Goal: Task Accomplishment & Management: Use online tool/utility

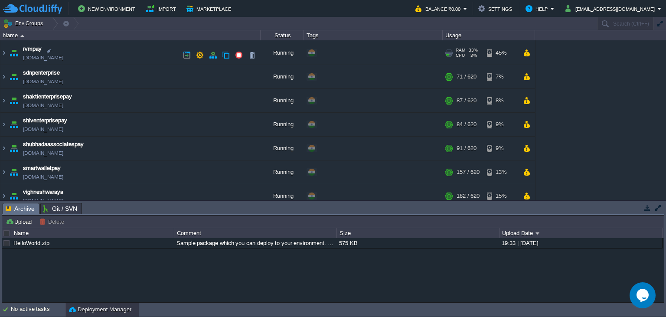
scroll to position [237, 0]
click at [2, 104] on img at bounding box center [3, 100] width 7 height 23
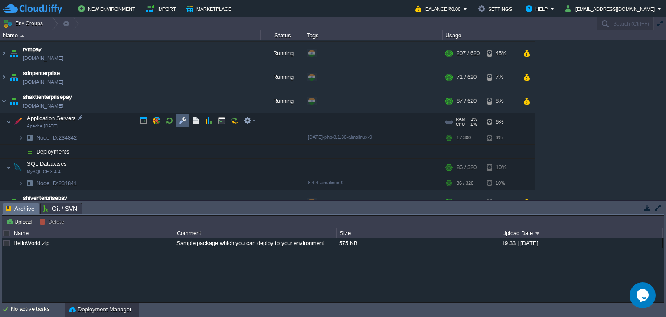
click at [180, 122] on button "button" at bounding box center [183, 121] width 8 height 8
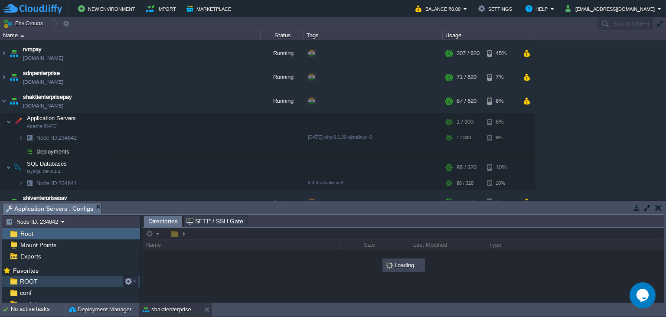
click at [56, 282] on div "ROOT" at bounding box center [71, 281] width 138 height 11
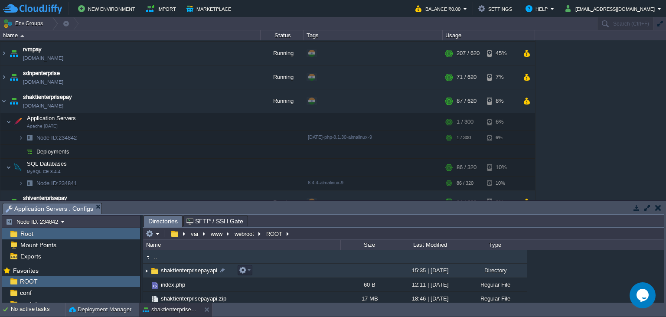
click at [169, 271] on span "shaktienterprisepayapi" at bounding box center [189, 270] width 59 height 7
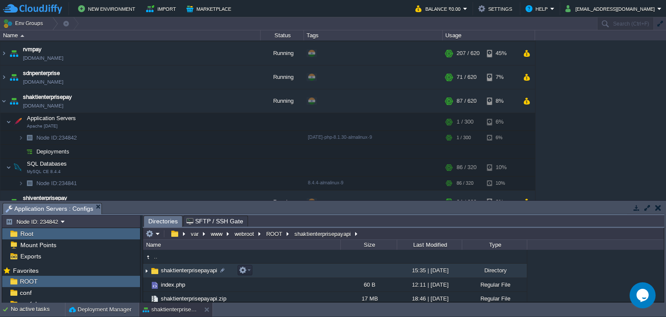
click at [169, 271] on span "shaktienterprisepayapi" at bounding box center [189, 270] width 59 height 7
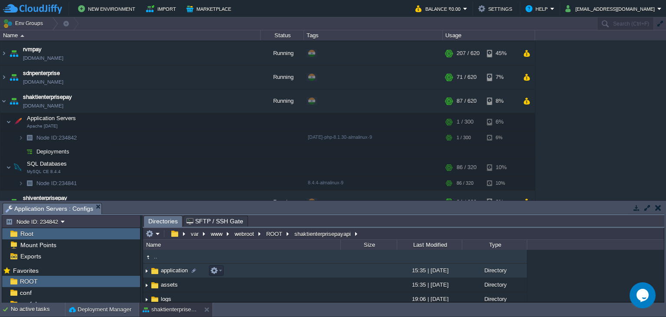
click at [164, 272] on span "application" at bounding box center [174, 270] width 29 height 7
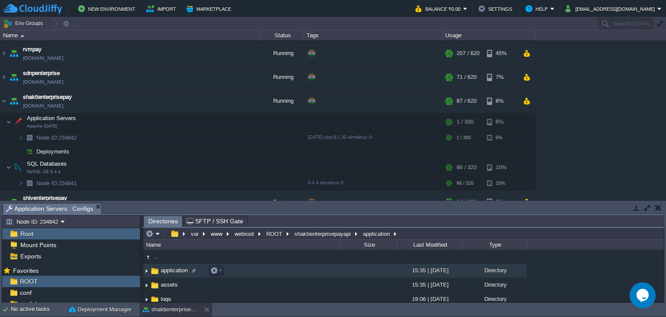
click at [164, 272] on span "application" at bounding box center [174, 270] width 29 height 7
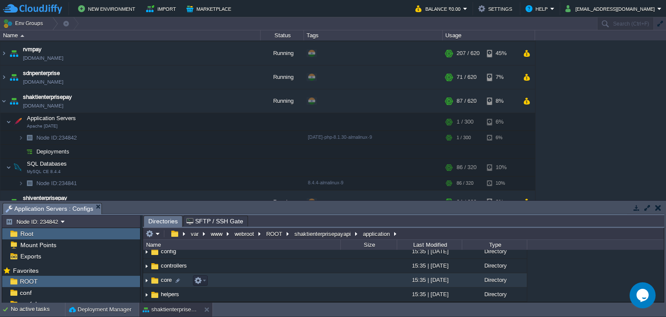
scroll to position [39, 0]
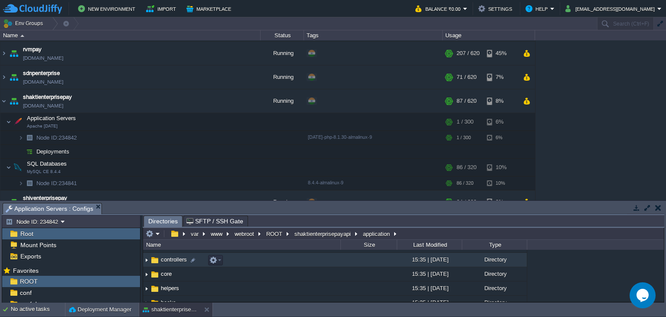
click at [169, 263] on span "controllers" at bounding box center [174, 259] width 29 height 7
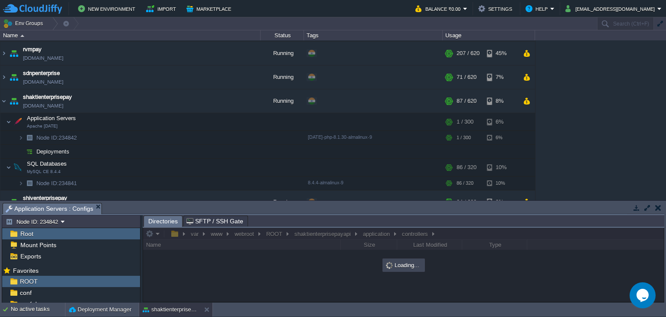
scroll to position [0, 0]
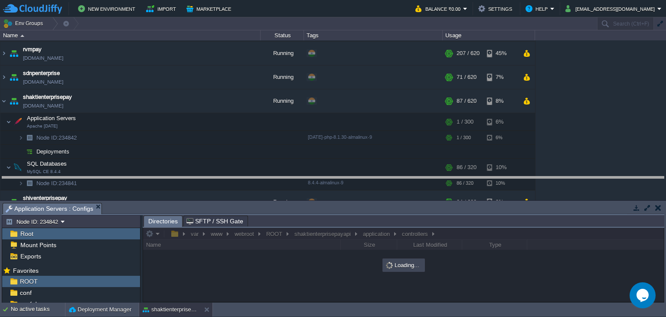
drag, startPoint x: 188, startPoint y: 207, endPoint x: 186, endPoint y: 180, distance: 27.0
click at [186, 180] on body "New Environment Import Marketplace Bonus ₹0.00 Upgrade Account Balance ₹0.00 Se…" at bounding box center [333, 158] width 666 height 317
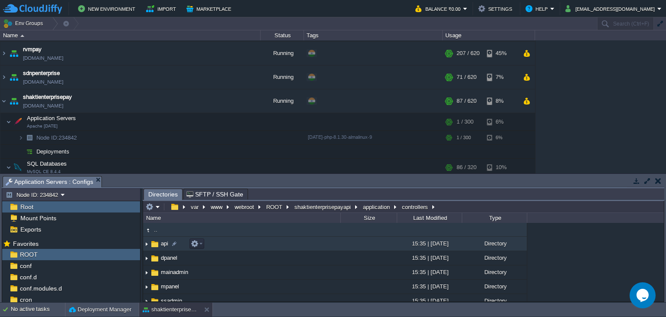
click at [163, 243] on span "api" at bounding box center [165, 243] width 10 height 7
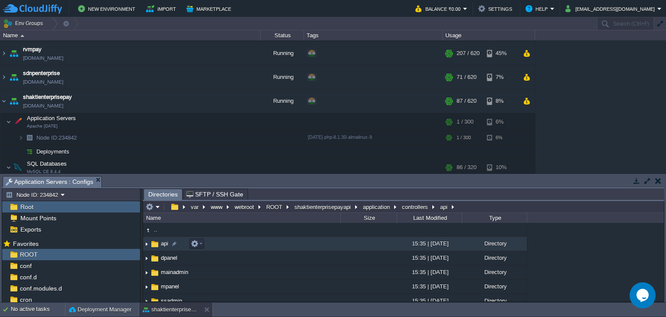
click at [163, 243] on span "api" at bounding box center [165, 243] width 10 height 7
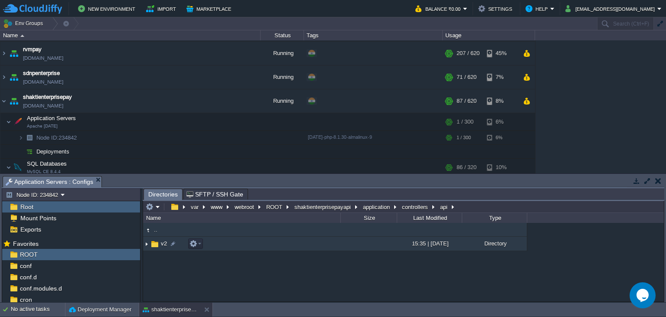
click at [156, 249] on img at bounding box center [155, 244] width 10 height 10
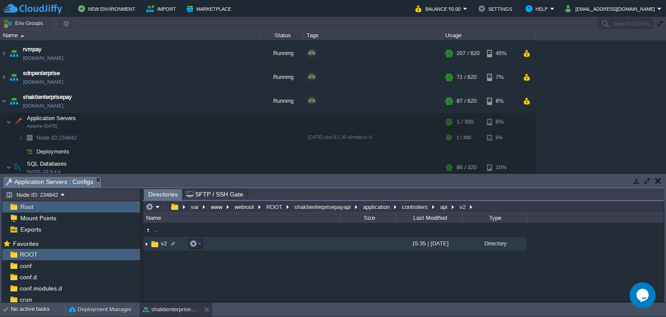
click at [156, 249] on img at bounding box center [155, 244] width 10 height 10
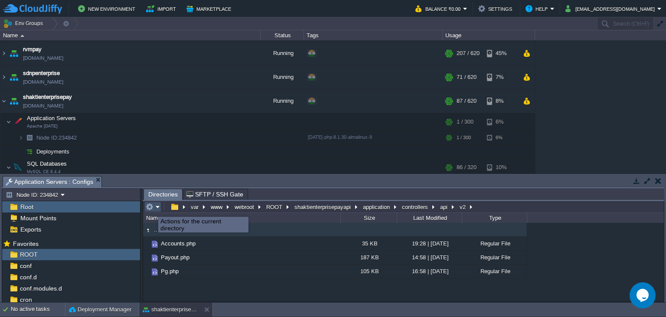
click at [152, 209] on button "button" at bounding box center [150, 207] width 8 height 8
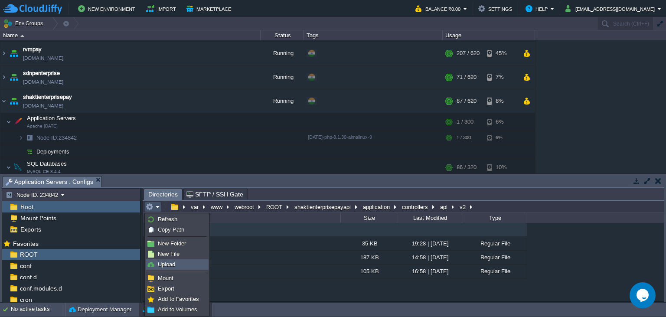
click at [170, 264] on span "Upload" at bounding box center [166, 264] width 17 height 7
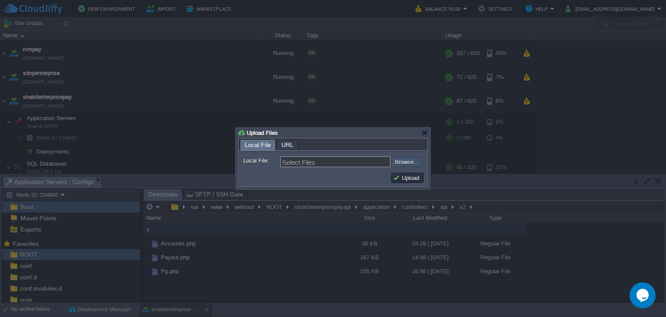
click at [396, 160] on input "file" at bounding box center [368, 162] width 110 height 10
type input "C:\fakepath\Payout.php"
type input "Payout.php"
click at [405, 177] on button "Upload" at bounding box center [407, 178] width 29 height 8
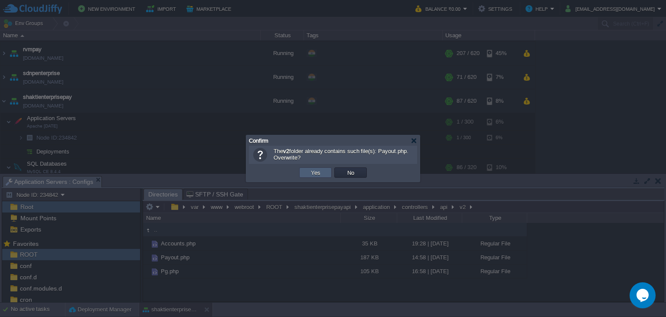
click at [314, 174] on button "Yes" at bounding box center [315, 173] width 15 height 8
